Goal: Task Accomplishment & Management: Manage account settings

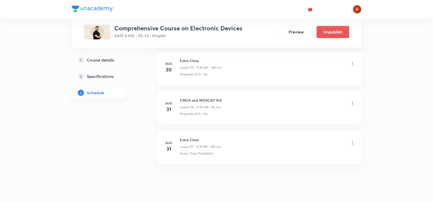
click at [352, 66] on icon at bounding box center [352, 63] width 5 height 5
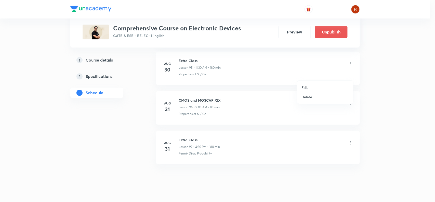
click at [305, 87] on p "Edit" at bounding box center [305, 87] width 6 height 5
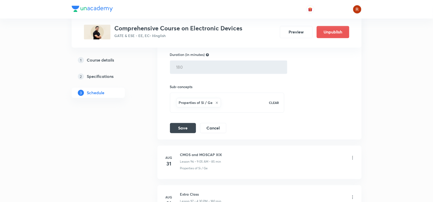
scroll to position [3951, 0]
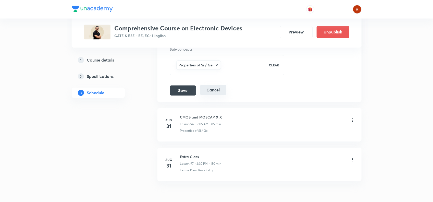
click at [213, 95] on button "Cancel" at bounding box center [213, 90] width 26 height 10
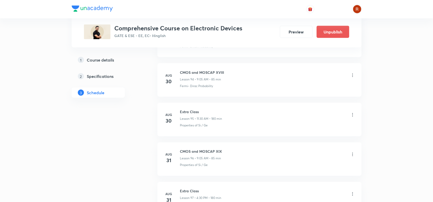
scroll to position [3787, 0]
click at [352, 117] on icon at bounding box center [352, 115] width 1 height 3
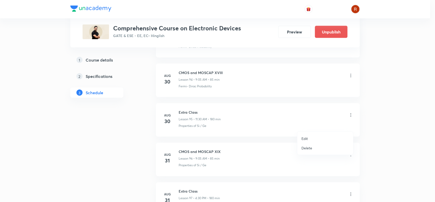
click at [202, 148] on div at bounding box center [217, 101] width 435 height 202
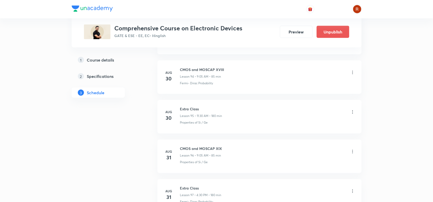
scroll to position [3859, 0]
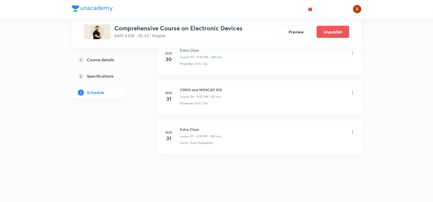
click at [351, 133] on icon at bounding box center [352, 132] width 5 height 5
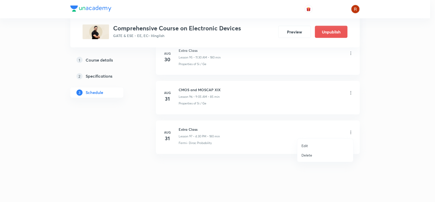
click at [303, 145] on p "Edit" at bounding box center [305, 145] width 6 height 5
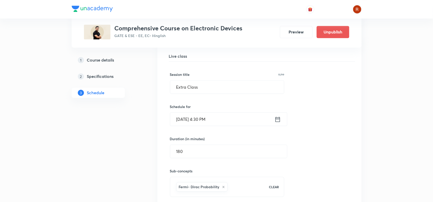
scroll to position [3909, 0]
click at [204, 125] on input "[DATE] 4:30 PM" at bounding box center [222, 118] width 104 height 13
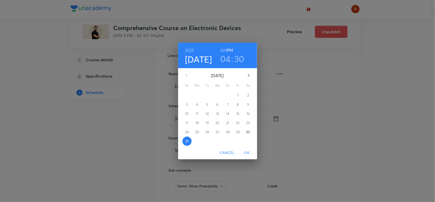
click at [228, 60] on h3 "04" at bounding box center [225, 58] width 10 height 11
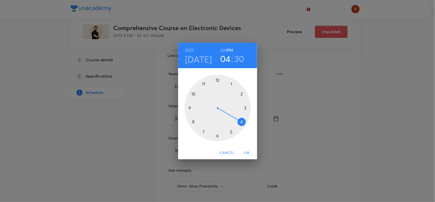
click at [205, 84] on div at bounding box center [218, 108] width 66 height 66
click at [224, 50] on h6 "AM" at bounding box center [224, 50] width 6 height 7
click at [245, 149] on span "OK" at bounding box center [247, 152] width 12 height 6
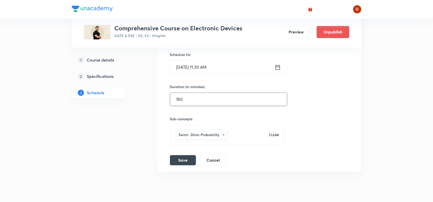
scroll to position [3963, 0]
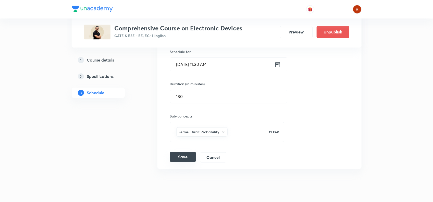
click at [184, 162] on button "Save" at bounding box center [183, 157] width 26 height 10
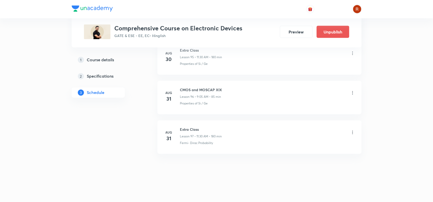
scroll to position [3859, 0]
click at [181, 128] on h6 "Extra Class" at bounding box center [201, 129] width 42 height 5
drag, startPoint x: 181, startPoint y: 128, endPoint x: 193, endPoint y: 127, distance: 12.0
click at [187, 128] on h6 "Extra Class" at bounding box center [201, 129] width 42 height 5
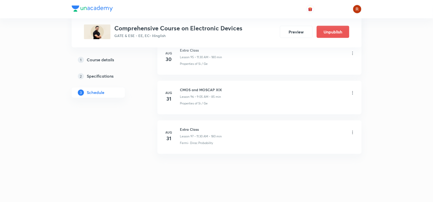
click at [187, 128] on h6 "Extra Class" at bounding box center [201, 129] width 42 height 5
click at [193, 127] on h6 "Extra Class" at bounding box center [201, 129] width 42 height 5
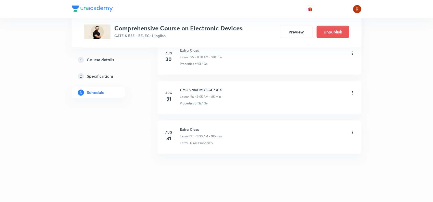
click at [193, 127] on h6 "Extra Class" at bounding box center [201, 129] width 42 height 5
copy h6 "Extra Class"
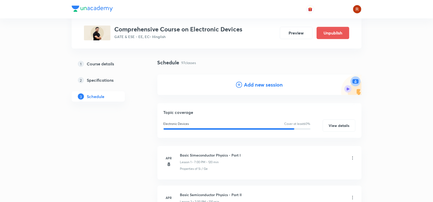
scroll to position [27, 0]
click at [264, 83] on h4 "Add new session" at bounding box center [263, 85] width 39 height 8
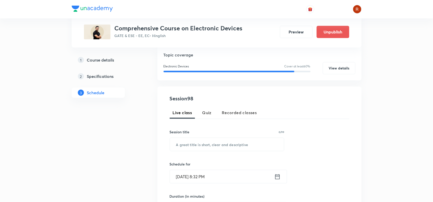
scroll to position [82, 0]
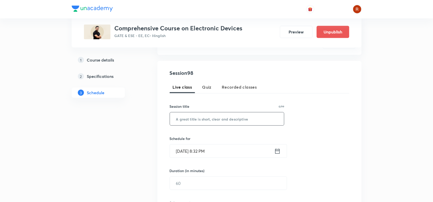
click at [194, 117] on input "text" at bounding box center [227, 118] width 114 height 13
paste input "Extra Class"
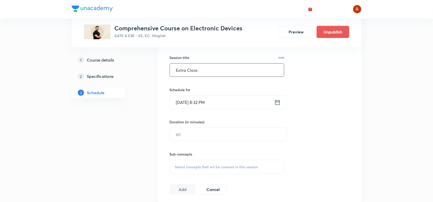
scroll to position [131, 0]
type input "Extra Class"
click at [186, 103] on input "[DATE] 8:32 PM" at bounding box center [222, 102] width 104 height 13
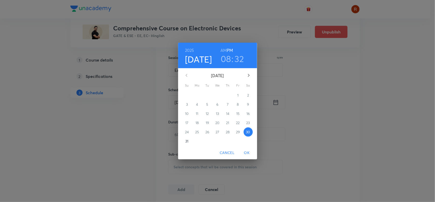
click at [248, 75] on icon "button" at bounding box center [249, 75] width 6 height 6
click at [197, 93] on p "1" at bounding box center [197, 95] width 1 height 5
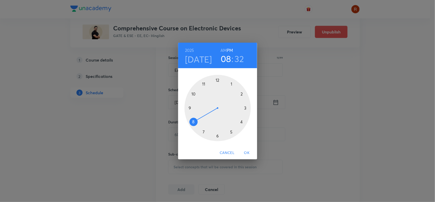
click at [242, 122] on div at bounding box center [218, 108] width 66 height 66
click at [217, 135] on div at bounding box center [218, 108] width 66 height 66
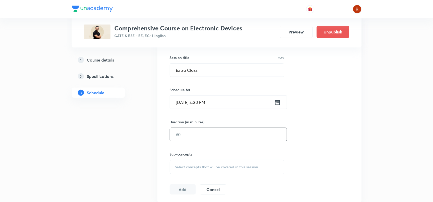
click at [214, 133] on input "text" at bounding box center [228, 134] width 117 height 13
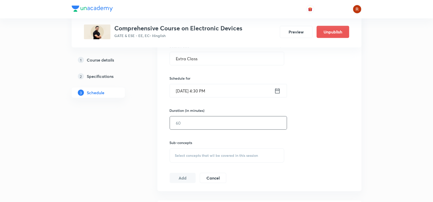
scroll to position [142, 0]
click at [183, 121] on input "text" at bounding box center [228, 122] width 117 height 13
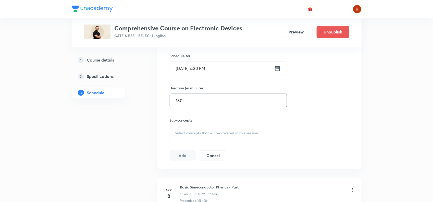
scroll to position [165, 0]
type input "180"
click at [194, 138] on div "Select concepts that wil be covered in this session" at bounding box center [227, 132] width 115 height 14
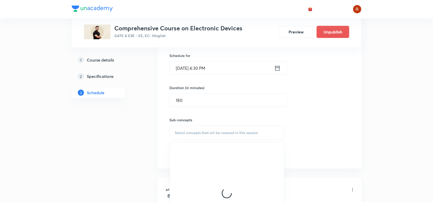
scroll to position [191, 0]
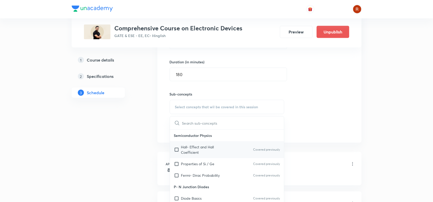
click at [193, 146] on p "Hall- Effect and Hall Coefficient" at bounding box center [207, 149] width 52 height 11
checkbox input "true"
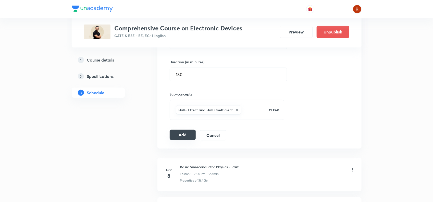
click at [182, 136] on button "Add" at bounding box center [183, 135] width 26 height 10
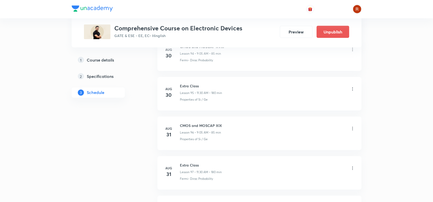
scroll to position [3899, 0]
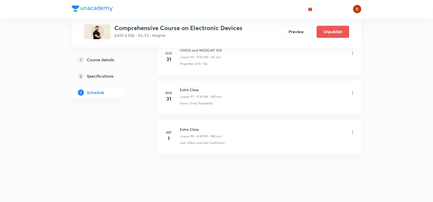
click at [352, 132] on icon at bounding box center [352, 132] width 5 height 5
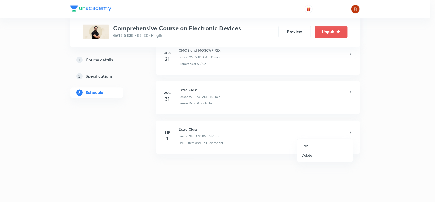
click at [351, 133] on div at bounding box center [217, 101] width 435 height 202
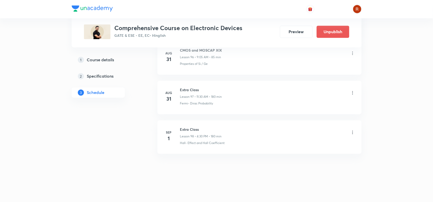
click at [351, 133] on icon at bounding box center [352, 132] width 5 height 5
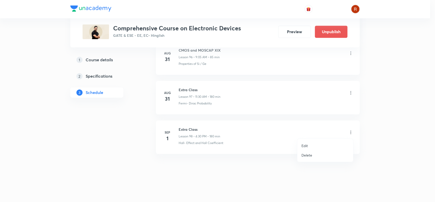
click at [309, 143] on li "Edit" at bounding box center [326, 145] width 56 height 9
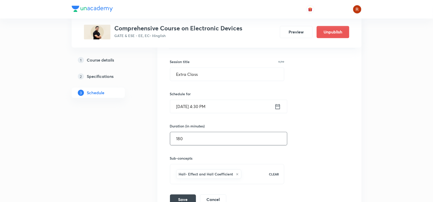
scroll to position [3991, 0]
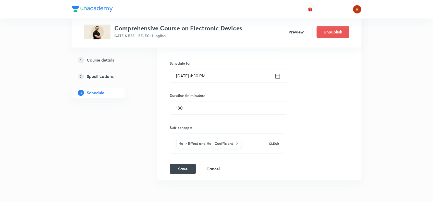
click at [184, 82] on input "[DATE] 4:30 PM" at bounding box center [222, 75] width 104 height 13
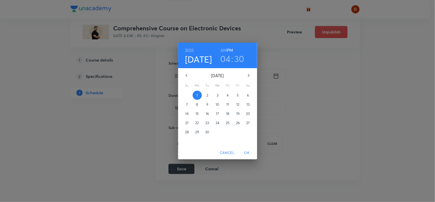
click at [186, 75] on icon "button" at bounding box center [187, 75] width 2 height 3
click at [186, 141] on p "31" at bounding box center [186, 140] width 3 height 5
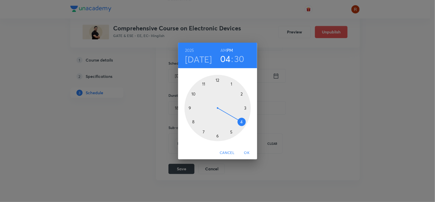
click at [247, 150] on span "OK" at bounding box center [247, 152] width 12 height 6
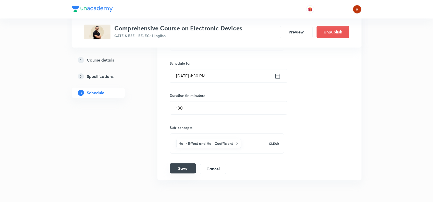
click at [188, 173] on button "Save" at bounding box center [183, 168] width 26 height 10
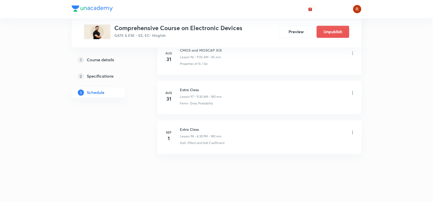
scroll to position [3899, 0]
